Goal: Task Accomplishment & Management: Manage account settings

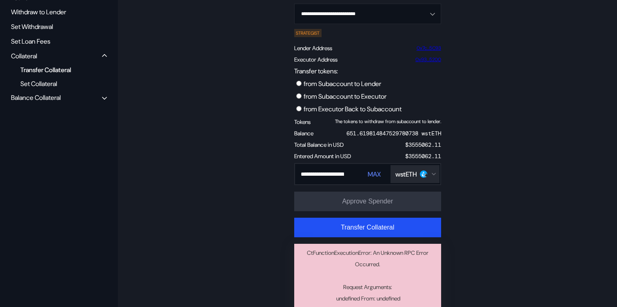
scroll to position [87, 0]
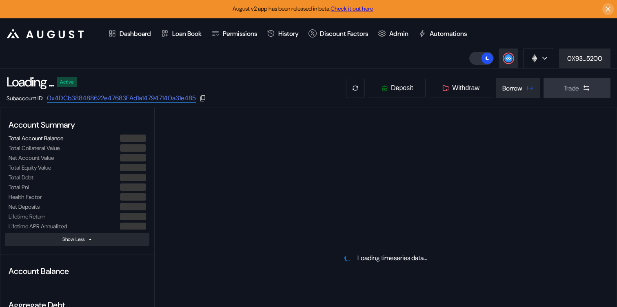
select select "*"
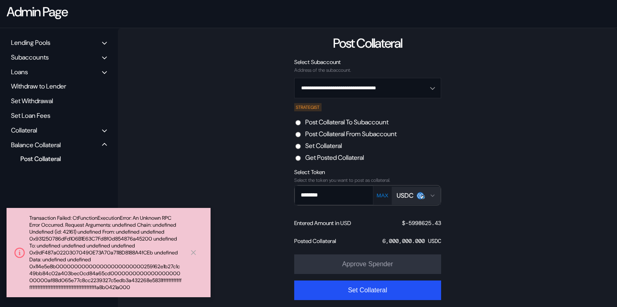
scroll to position [80, 0]
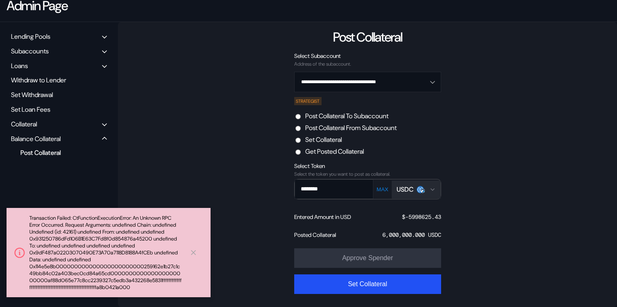
click at [191, 88] on div "**********" at bounding box center [367, 164] width 499 height 285
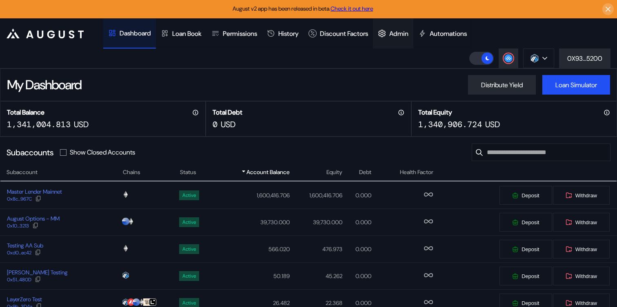
click at [406, 32] on div "Admin" at bounding box center [398, 33] width 19 height 9
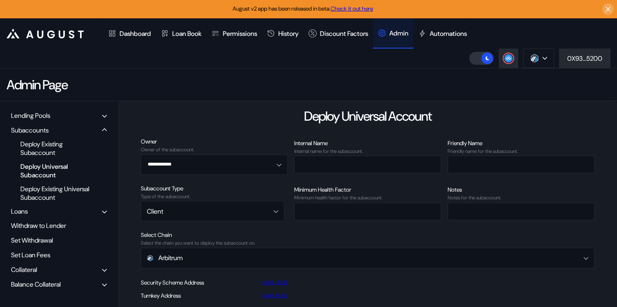
scroll to position [52, 0]
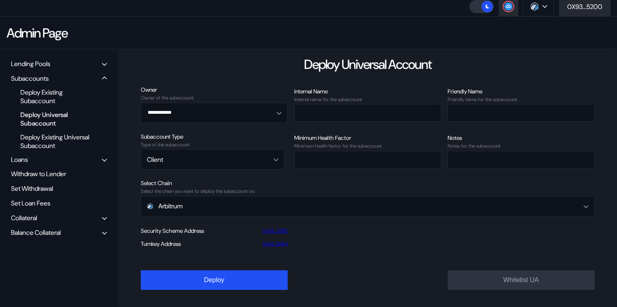
click at [49, 229] on div "Balance Collateral" at bounding box center [36, 232] width 50 height 9
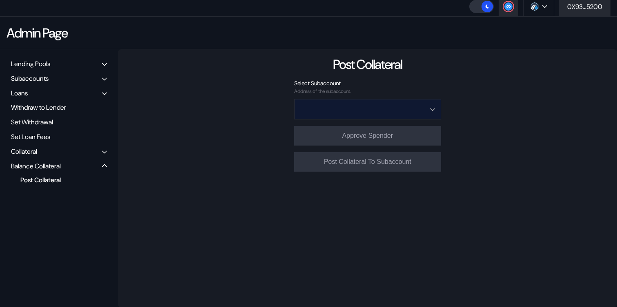
click at [363, 115] on input "Open menu" at bounding box center [363, 110] width 126 height 20
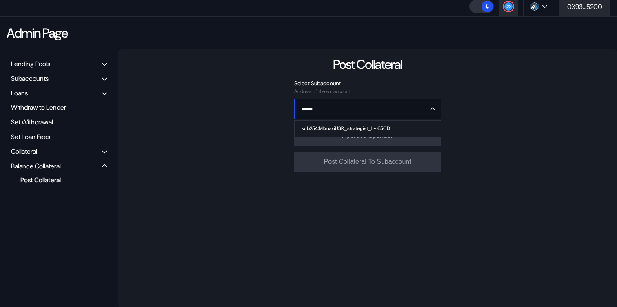
click at [361, 128] on div "sub254:M1:maxiUSR_strategist_1 - 65CD" at bounding box center [345, 129] width 89 height 6
type input "**********"
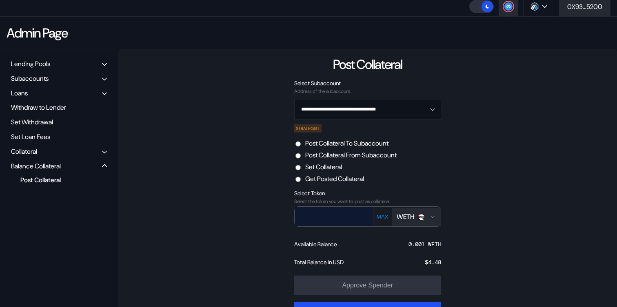
click at [346, 213] on input "text" at bounding box center [328, 216] width 66 height 17
click at [419, 219] on img "Open menu for selecting token for payment" at bounding box center [420, 216] width 7 height 7
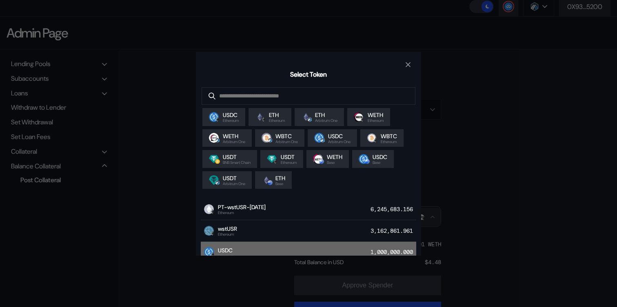
click at [381, 248] on div "USDC Ethereum 1,000,000.000" at bounding box center [308, 253] width 215 height 22
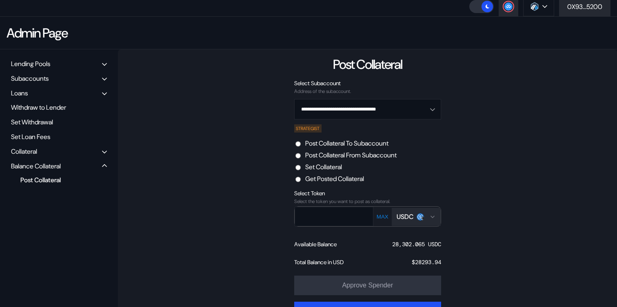
click at [331, 165] on label "Set Collateral" at bounding box center [323, 167] width 37 height 9
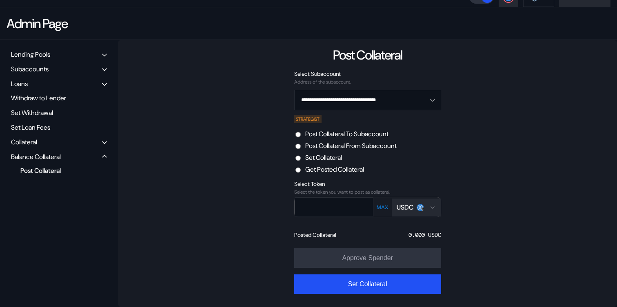
scroll to position [0, 0]
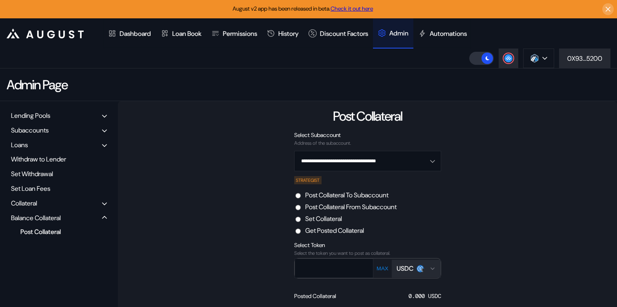
click at [425, 269] on img "Open menu for selecting token for payment" at bounding box center [422, 270] width 5 height 5
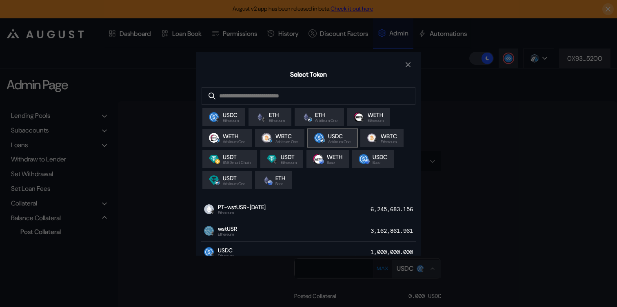
click at [342, 136] on span "USDC" at bounding box center [339, 136] width 22 height 7
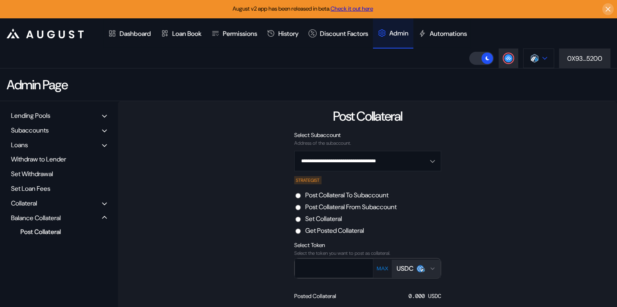
click at [542, 53] on button at bounding box center [538, 59] width 31 height 20
click at [419, 69] on div "Admin Page" at bounding box center [308, 85] width 617 height 33
click at [539, 61] on button at bounding box center [538, 59] width 31 height 20
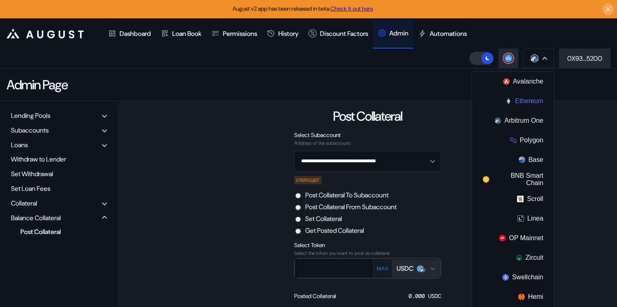
click at [514, 105] on button "Ethereum" at bounding box center [513, 101] width 82 height 20
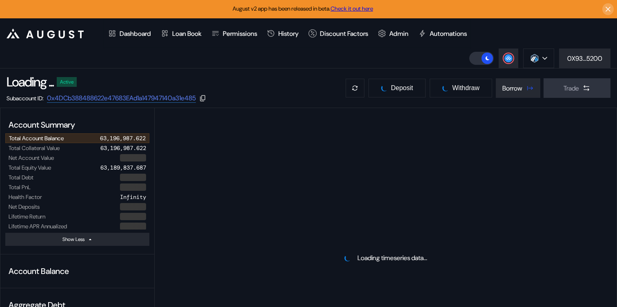
select select "*"
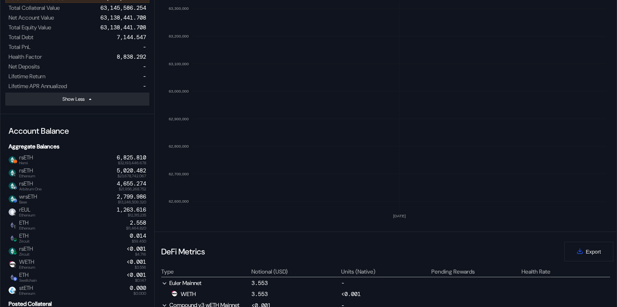
scroll to position [92, 0]
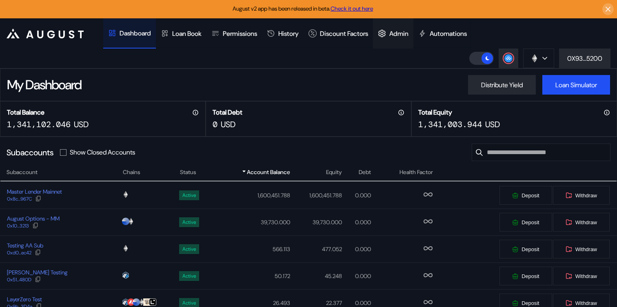
click at [408, 33] on div "Admin" at bounding box center [398, 33] width 19 height 9
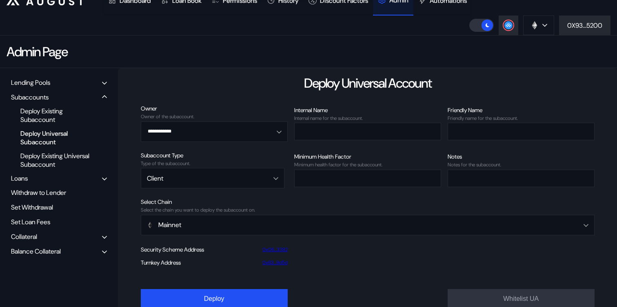
scroll to position [52, 0]
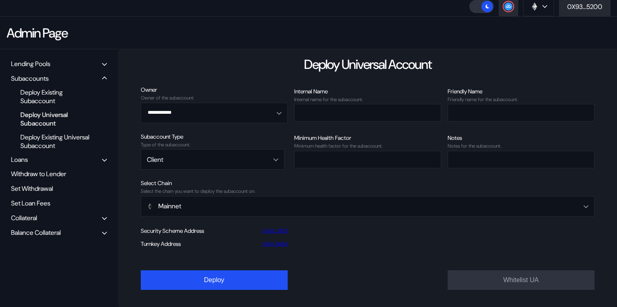
click at [58, 237] on div "Balance Collateral" at bounding box center [59, 232] width 102 height 13
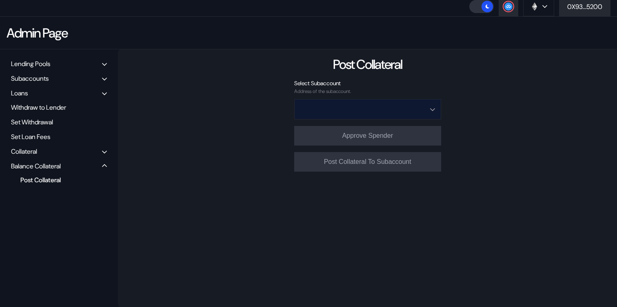
click at [370, 109] on input "Open menu" at bounding box center [363, 110] width 126 height 20
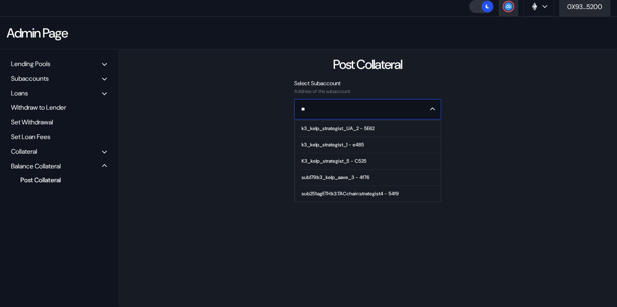
click at [361, 163] on div "K3_kelp_strategist_5 - C525" at bounding box center [333, 161] width 65 height 6
type input "**********"
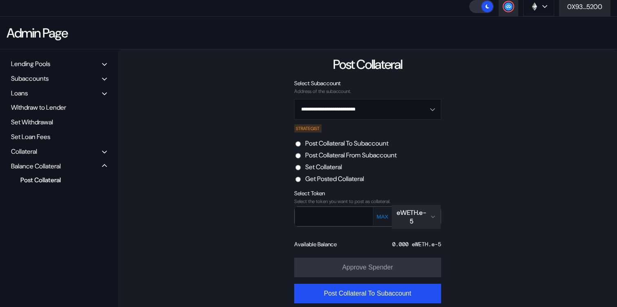
click at [430, 217] on div "eWETH.e-5" at bounding box center [416, 216] width 39 height 17
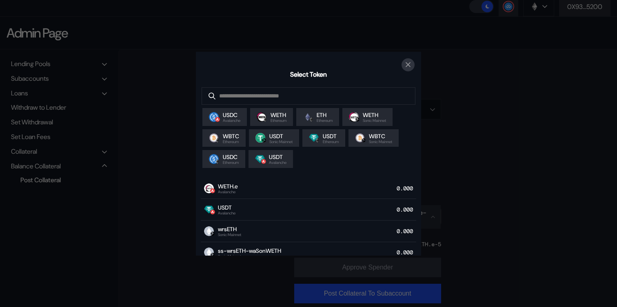
click at [402, 66] on button "close modal" at bounding box center [407, 64] width 13 height 13
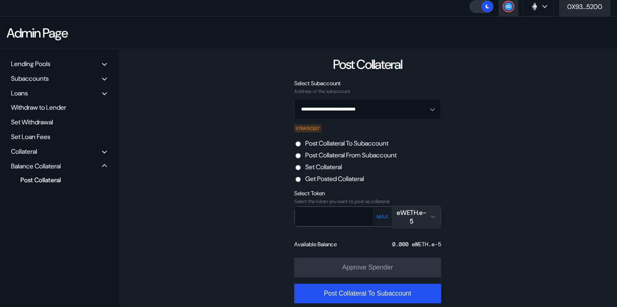
click at [417, 215] on div "eWETH.e-5" at bounding box center [412, 216] width 30 height 17
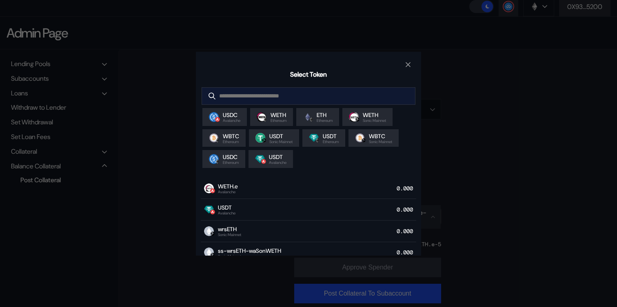
click at [330, 97] on input "modal" at bounding box center [302, 96] width 201 height 17
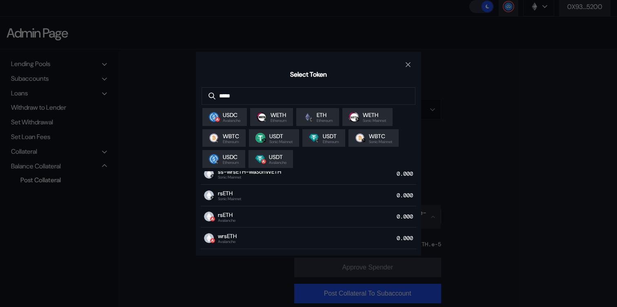
scroll to position [0, 0]
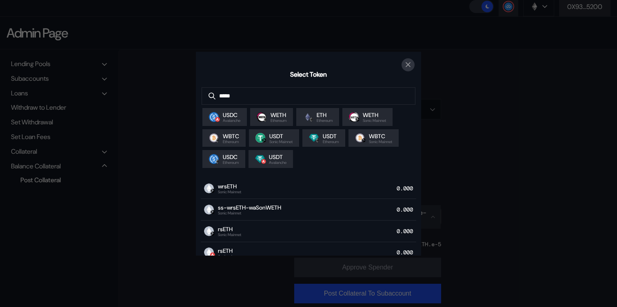
type input "*****"
click at [407, 62] on icon "close modal" at bounding box center [408, 64] width 8 height 9
